Goal: Navigation & Orientation: Find specific page/section

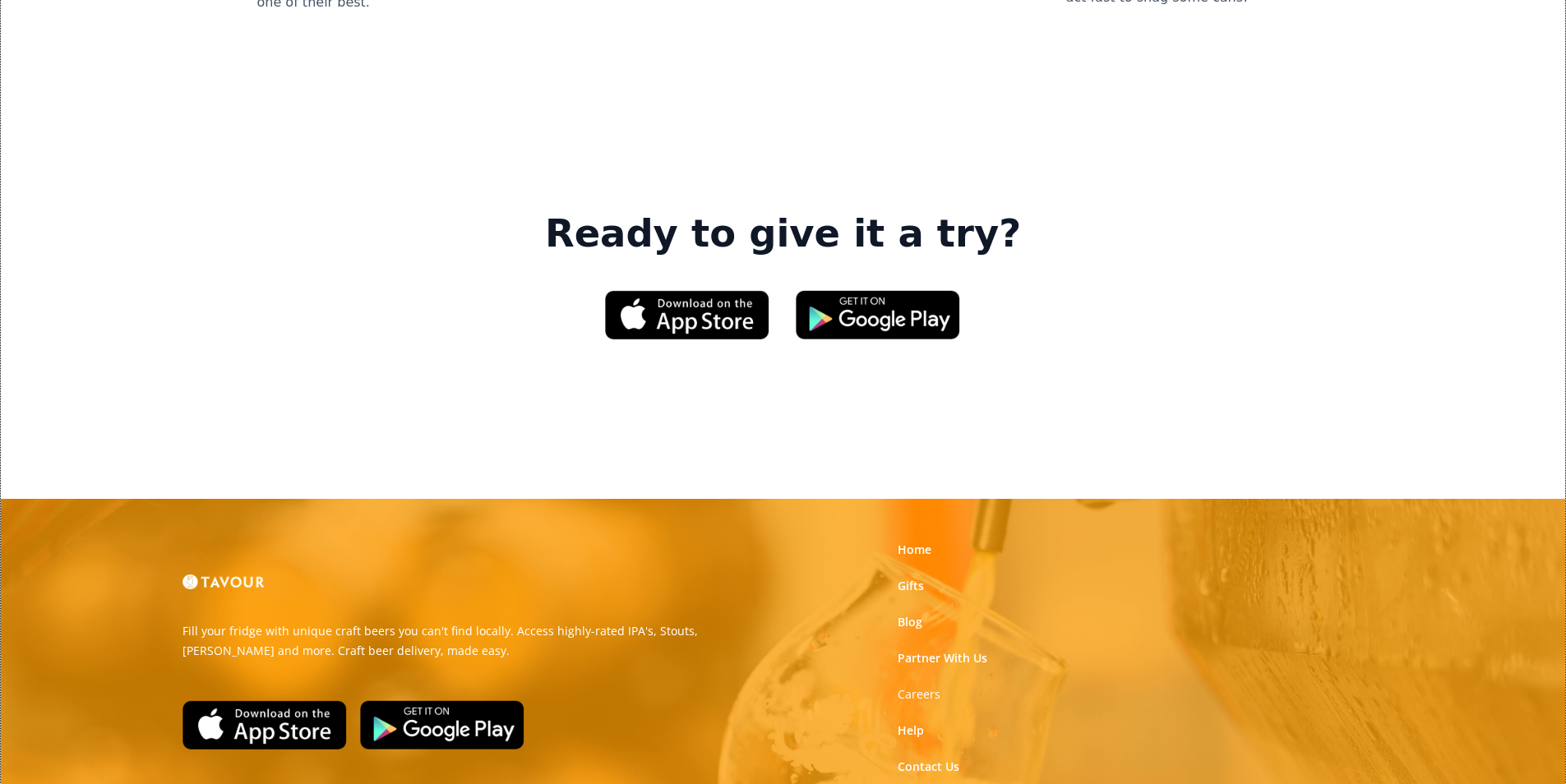
scroll to position [2486, 0]
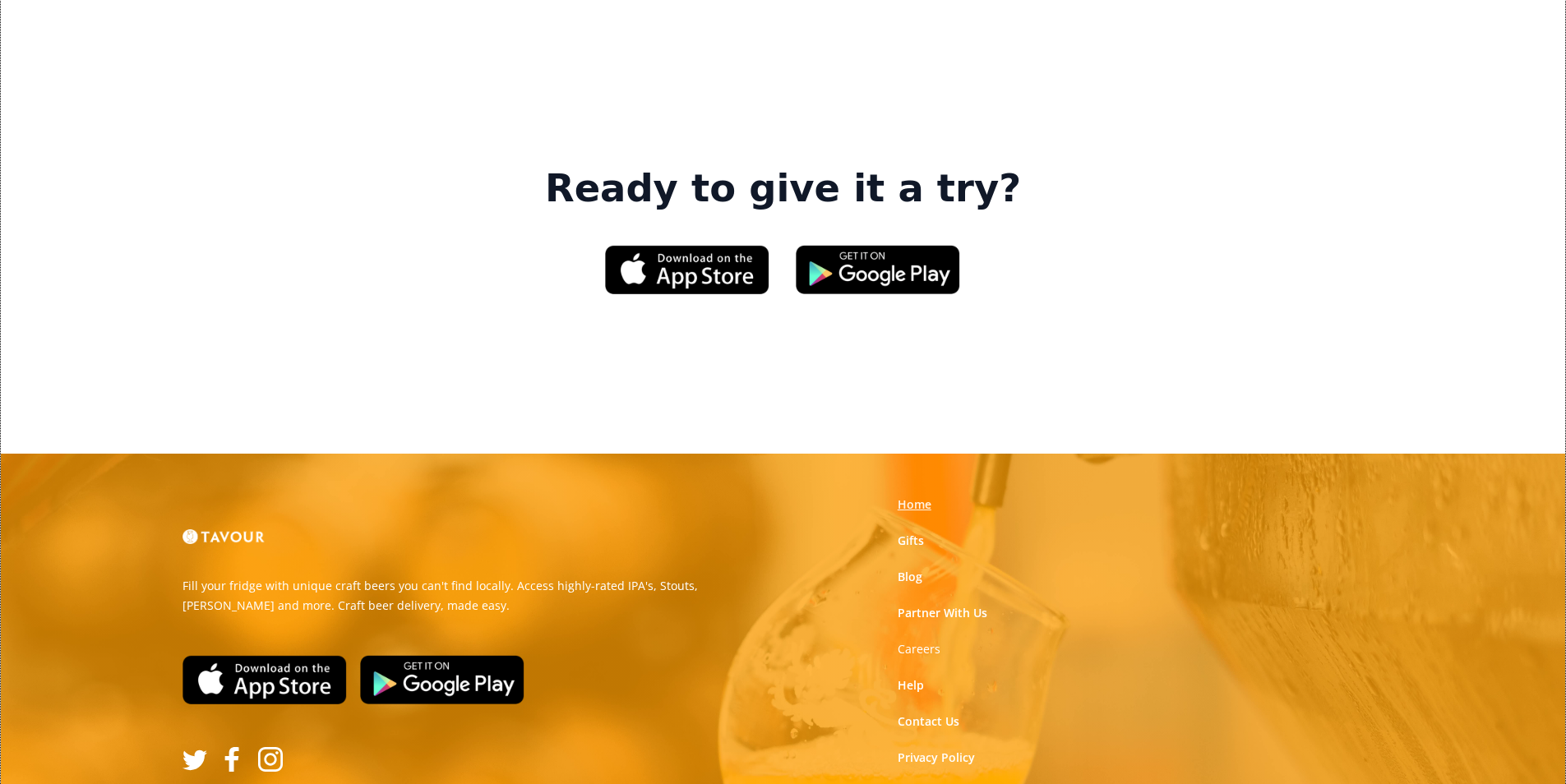
click at [905, 496] on link "Home" at bounding box center [915, 504] width 34 height 17
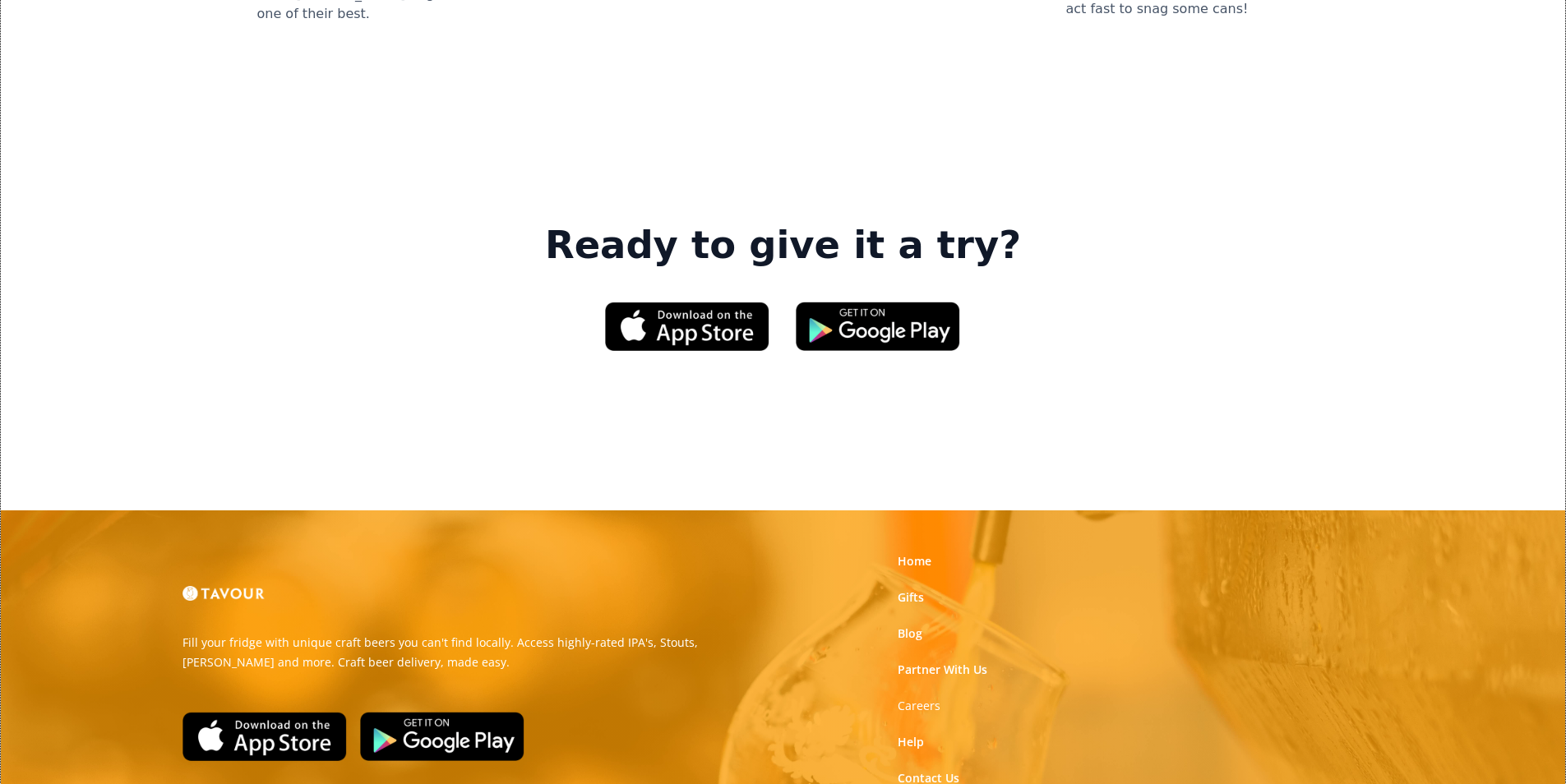
scroll to position [2486, 0]
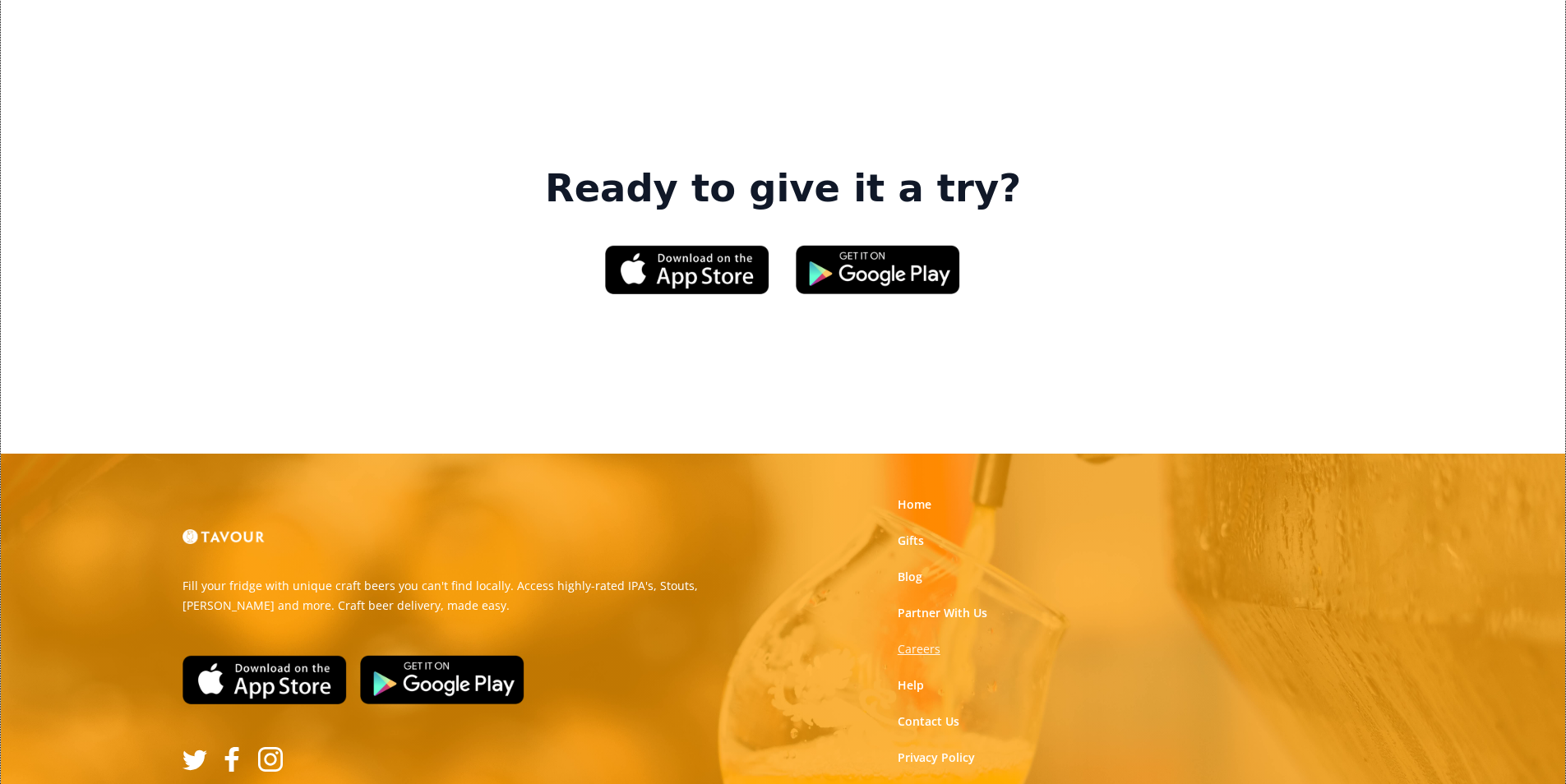
click at [932, 641] on strong "Careers" at bounding box center [919, 649] width 43 height 16
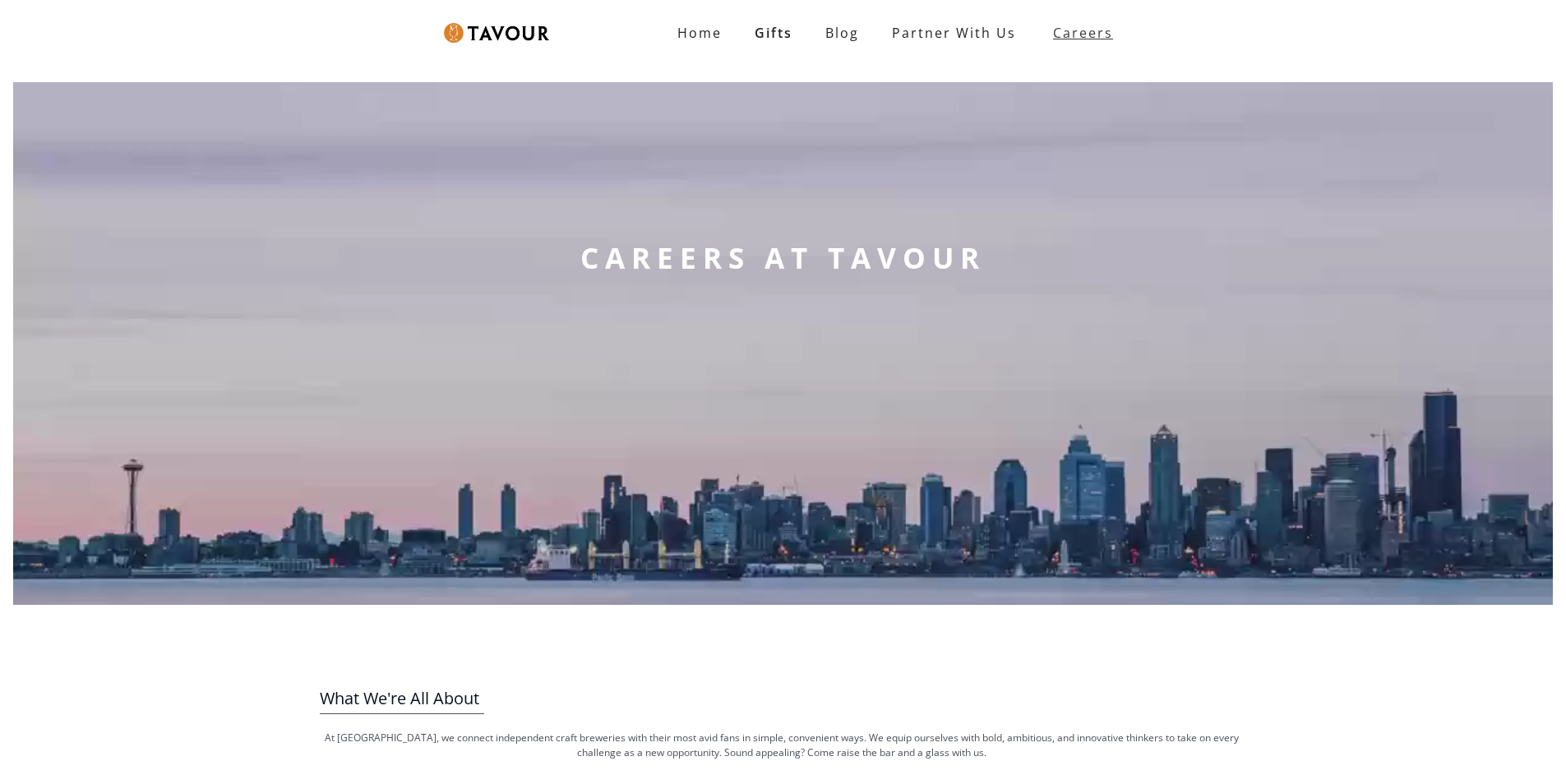
click at [1088, 48] on strong "Careers" at bounding box center [1083, 33] width 60 height 33
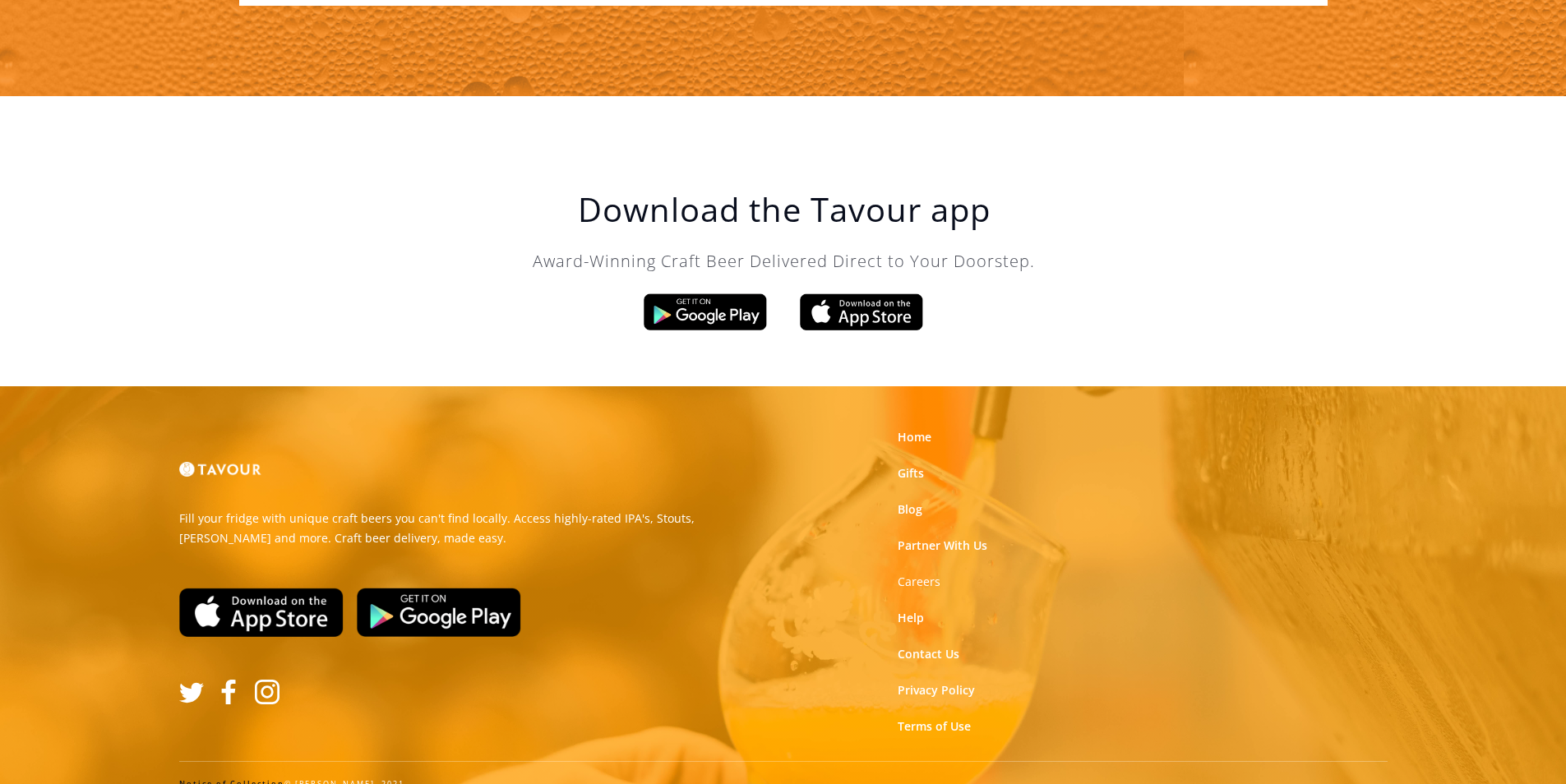
scroll to position [2787, 0]
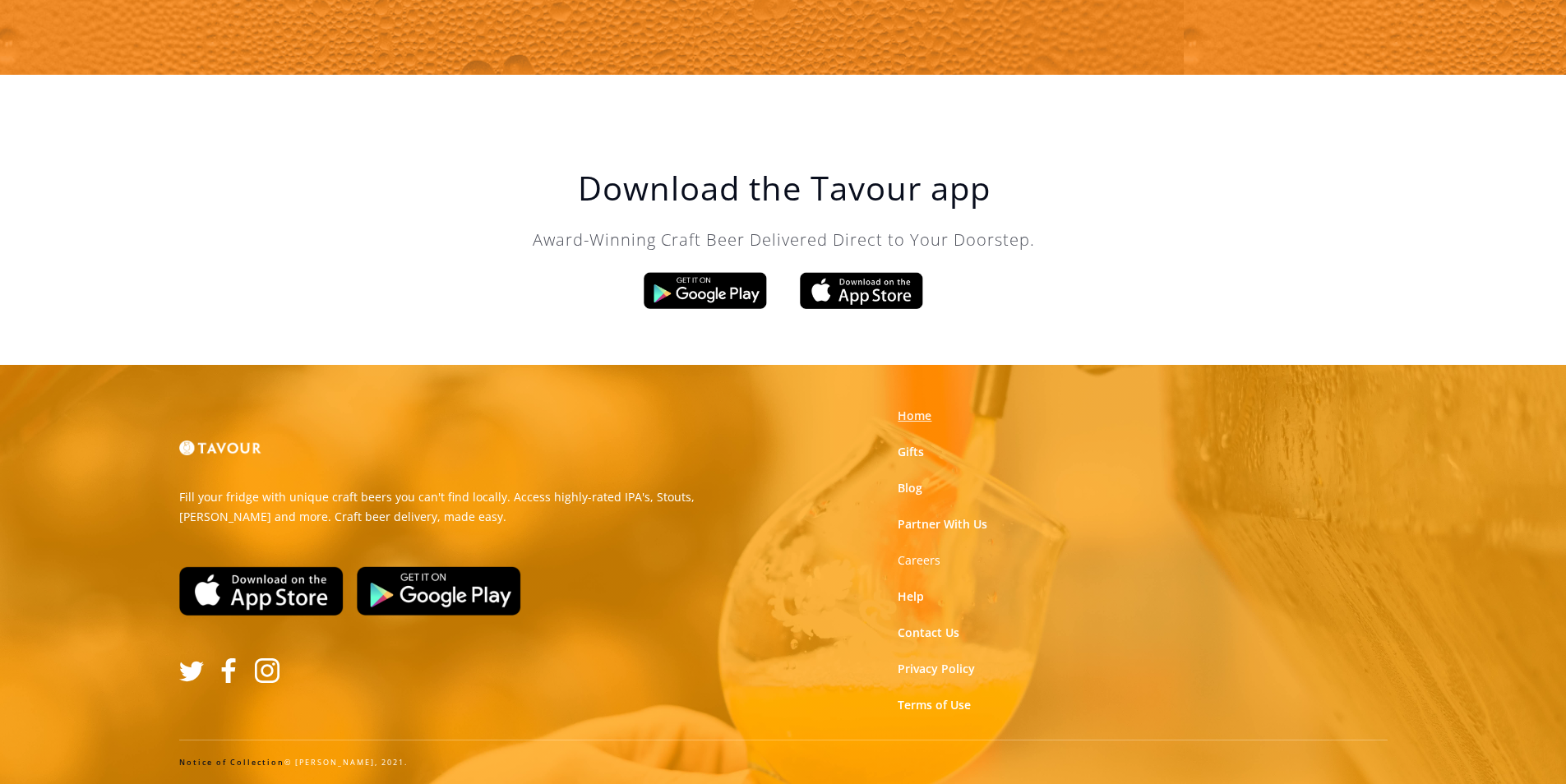
click at [917, 415] on link "Home" at bounding box center [915, 415] width 34 height 17
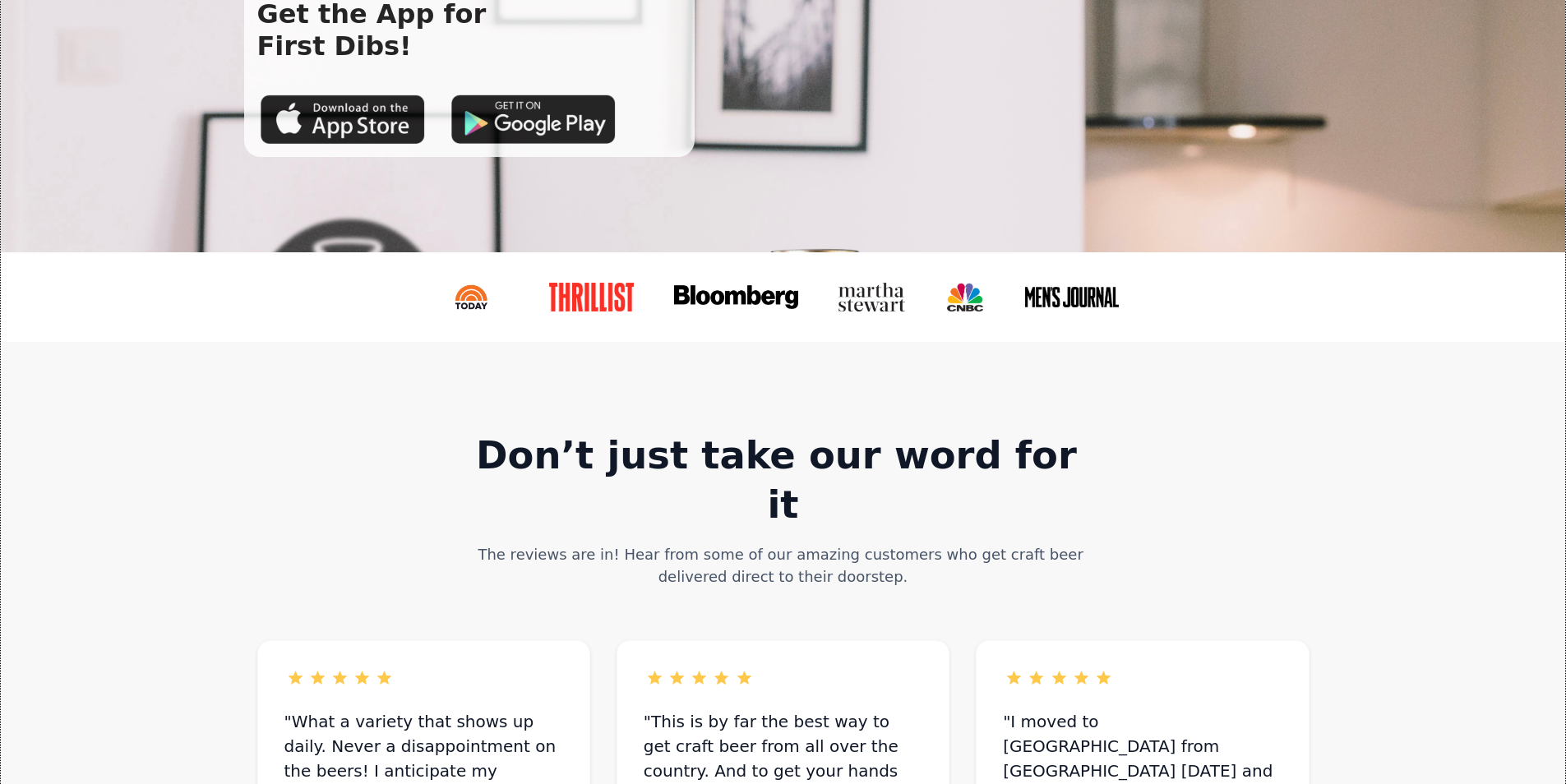
scroll to position [410, 0]
